Goal: Check status: Check status

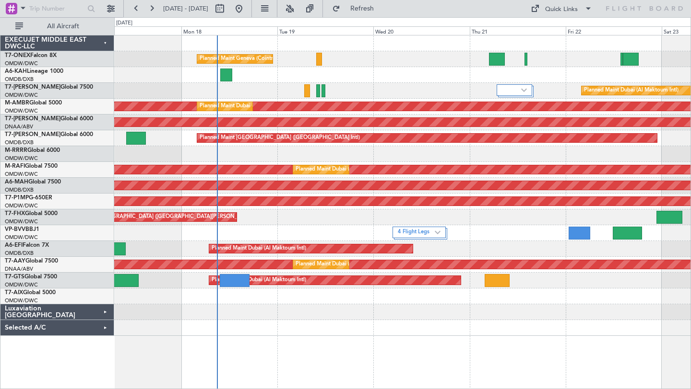
click at [464, 220] on div "Planned Maint [GEOGRAPHIC_DATA] ([GEOGRAPHIC_DATA][PERSON_NAME])" at bounding box center [402, 218] width 576 height 16
click at [105, 315] on div "Luxaviation [GEOGRAPHIC_DATA]" at bounding box center [57, 313] width 114 height 16
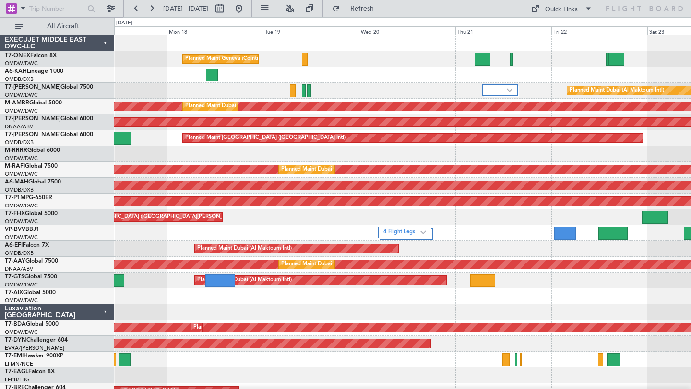
click at [423, 152] on div at bounding box center [402, 154] width 576 height 16
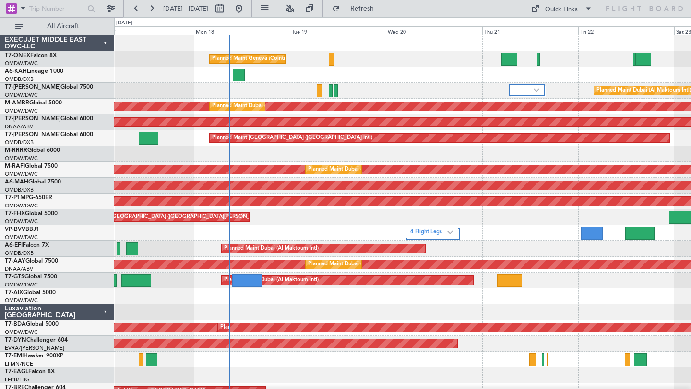
click at [450, 84] on div "Planned Maint Geneva (Cointrin) Unplanned Maint Budapest ([PERSON_NAME] Intl) P…" at bounding box center [402, 304] width 576 height 538
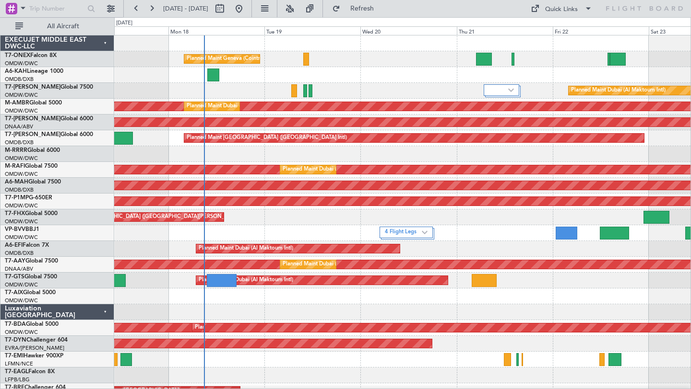
click at [402, 296] on div at bounding box center [402, 297] width 576 height 16
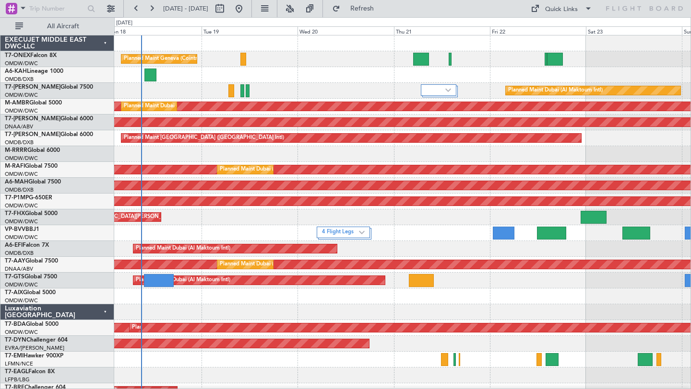
click at [577, 151] on div at bounding box center [402, 154] width 576 height 16
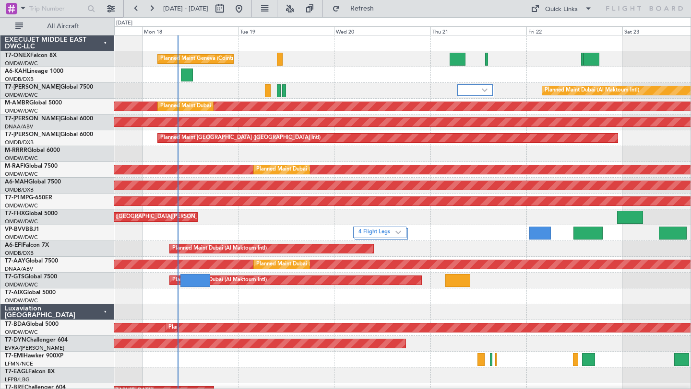
click at [613, 289] on div "Planned Maint Geneva (Cointrin) Planned Maint [GEOGRAPHIC_DATA] (Al Maktoum Int…" at bounding box center [402, 304] width 576 height 538
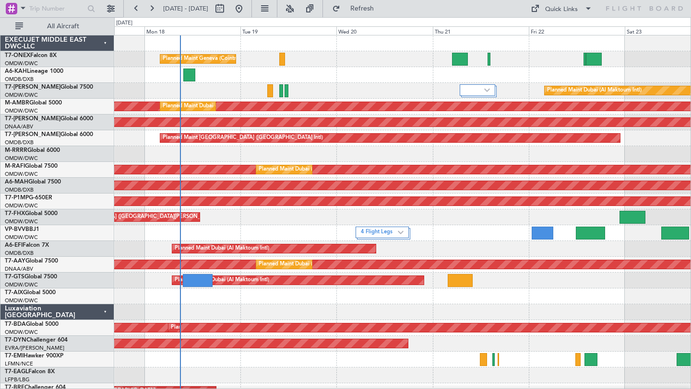
click at [107, 310] on div "Luxaviation [GEOGRAPHIC_DATA]" at bounding box center [57, 313] width 114 height 16
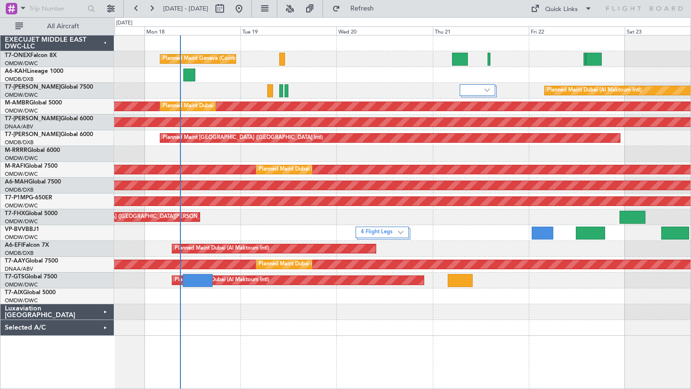
click at [103, 327] on div "Selected A/C" at bounding box center [57, 328] width 114 height 16
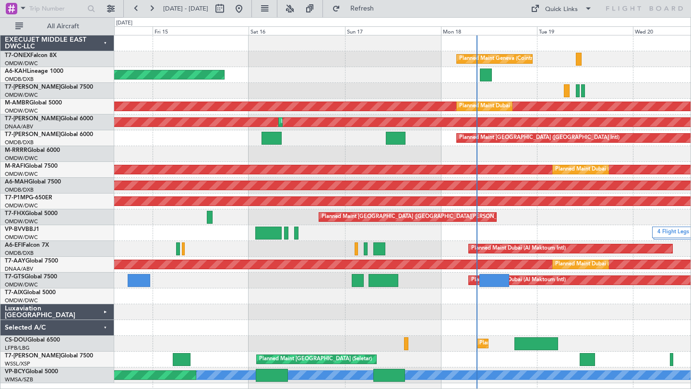
click at [630, 315] on div at bounding box center [402, 313] width 576 height 16
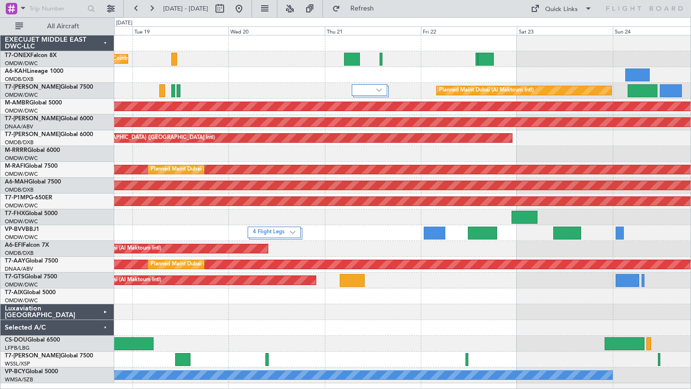
click at [227, 294] on div "Planned Maint Geneva (Cointrin) Planned Maint [GEOGRAPHIC_DATA] (Al Maktoum Int…" at bounding box center [402, 209] width 576 height 348
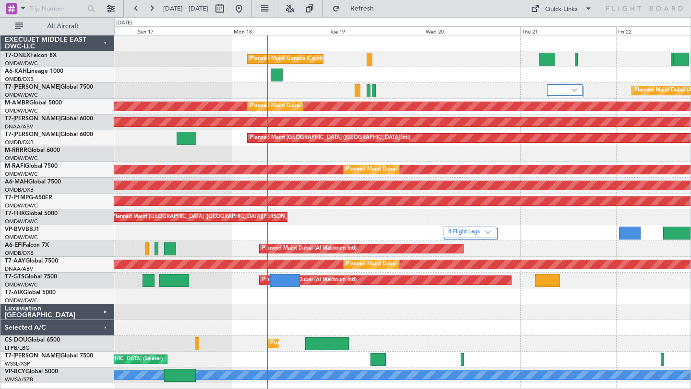
click at [418, 318] on div "Planned Maint Geneva (Cointrin) Unplanned Maint Budapest ([PERSON_NAME] Intl) P…" at bounding box center [402, 209] width 576 height 348
click at [105, 330] on div "Selected A/C" at bounding box center [57, 328] width 114 height 16
